Goal: Task Accomplishment & Management: Manage account settings

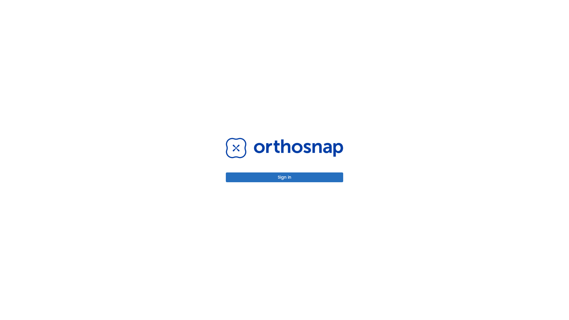
click at [285, 177] on button "Sign in" at bounding box center [284, 178] width 117 height 10
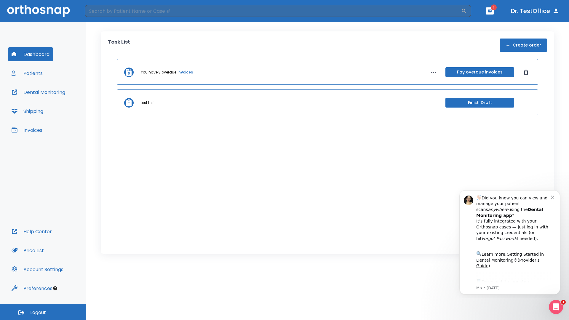
click at [43, 312] on span "Logout" at bounding box center [38, 313] width 16 height 7
